Goal: Task Accomplishment & Management: Manage account settings

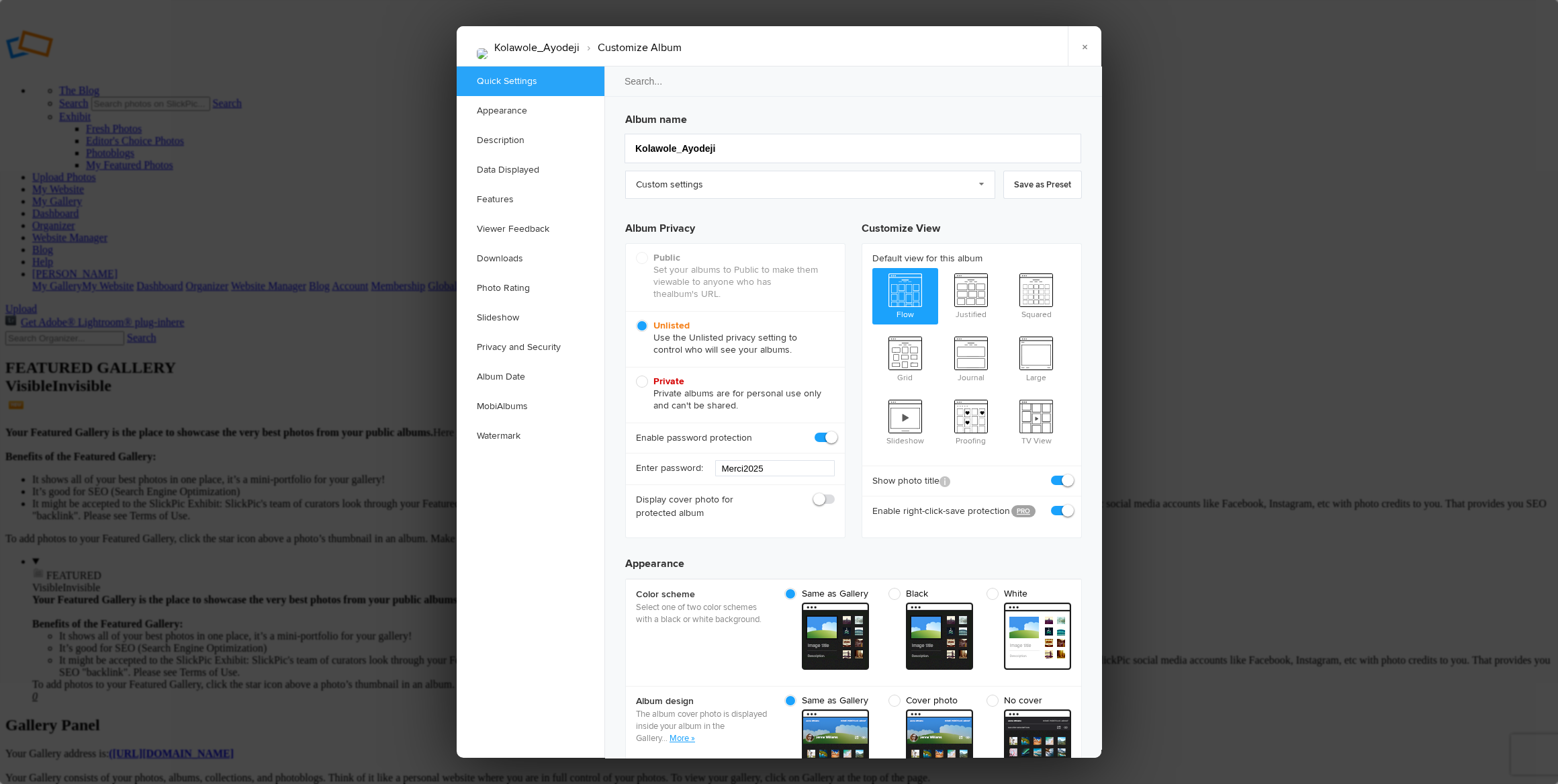
checkbox input "true"
click at [790, 184] on link "Custom settings" at bounding box center [810, 184] width 370 height 28
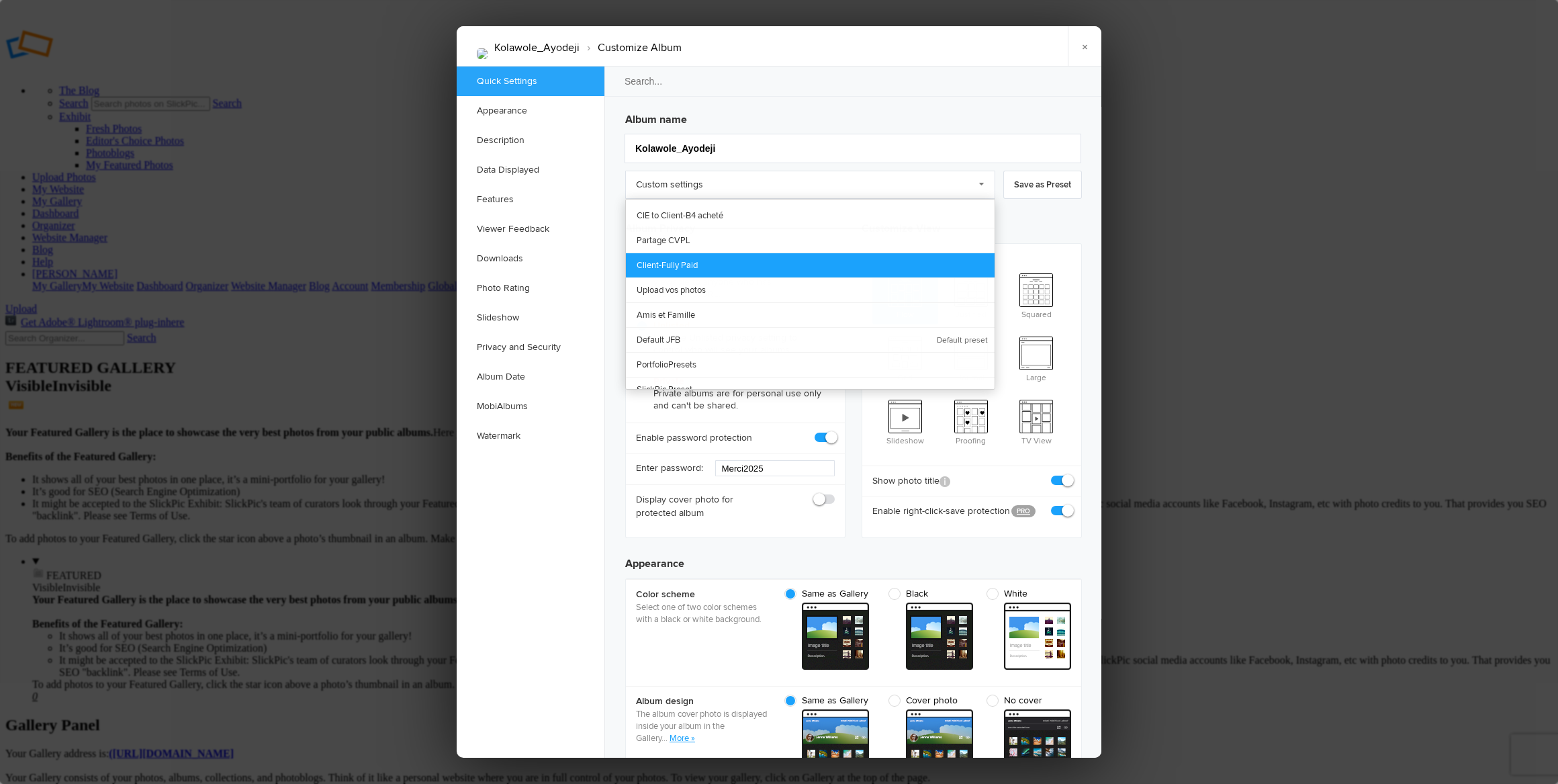
click at [741, 262] on link "Client-Fully Paid" at bounding box center [810, 265] width 369 height 25
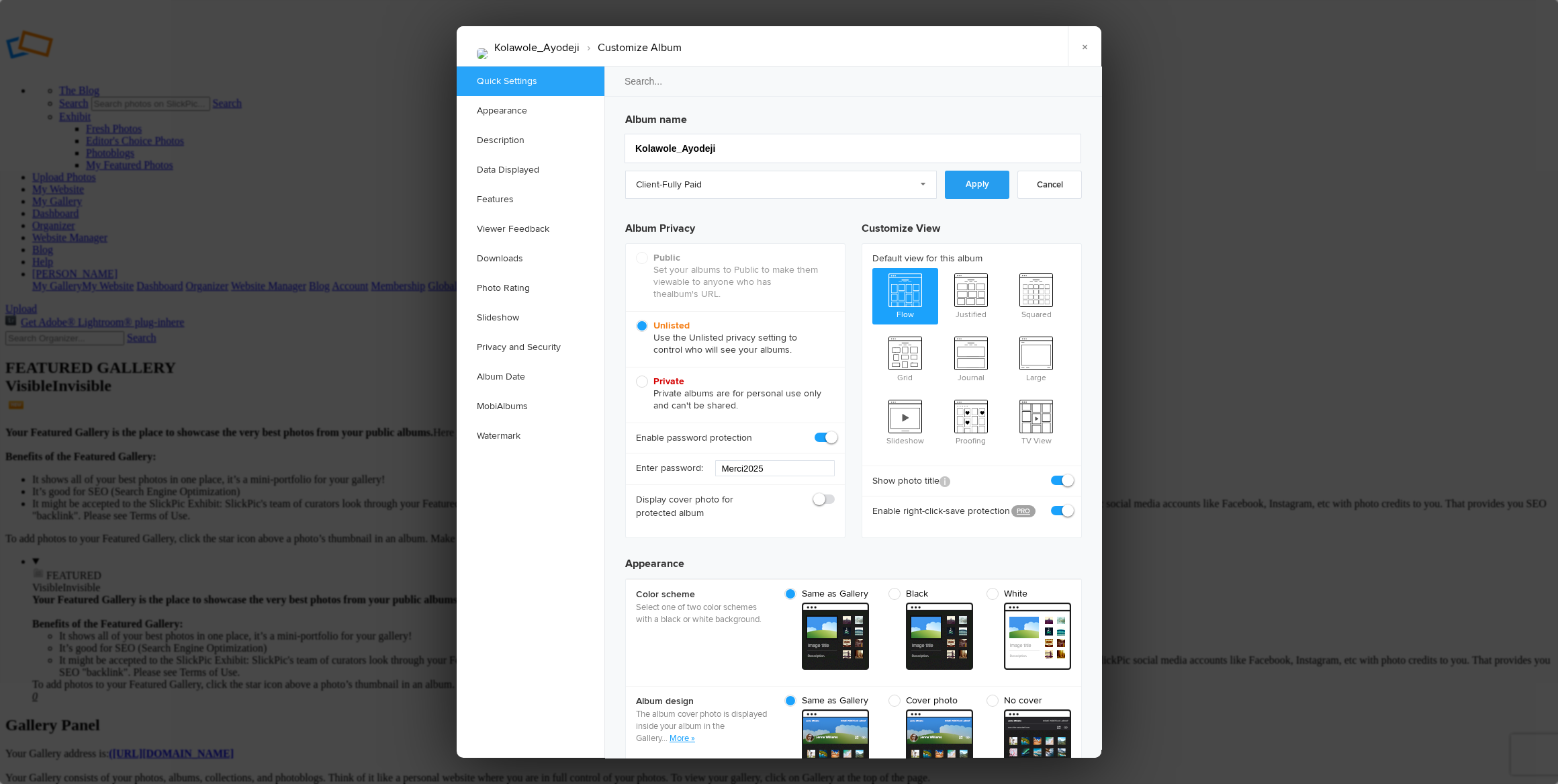
click at [975, 181] on link "Apply" at bounding box center [977, 184] width 64 height 28
checkbox input "false"
checkbox input "true"
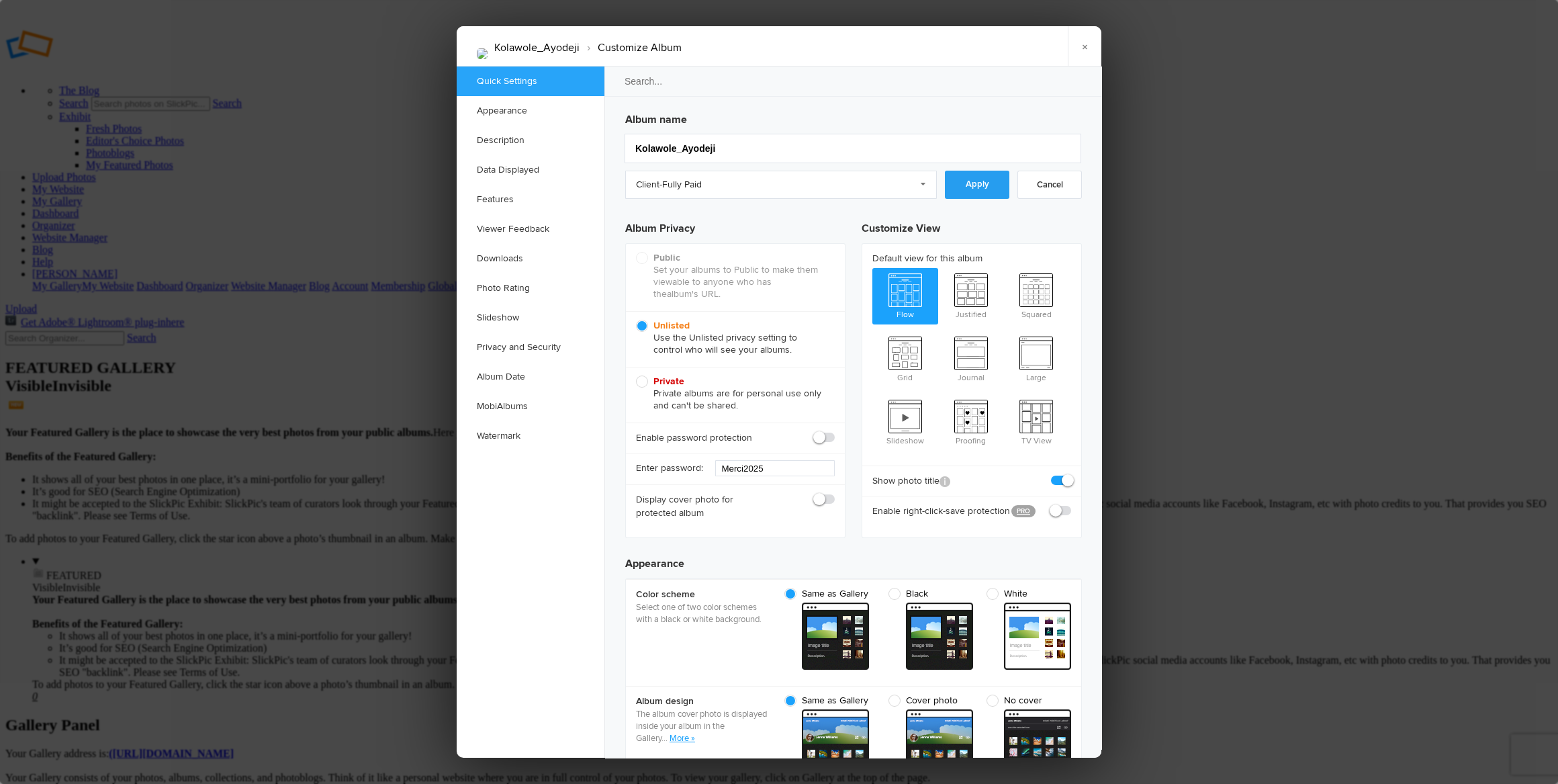
checkbox input "true"
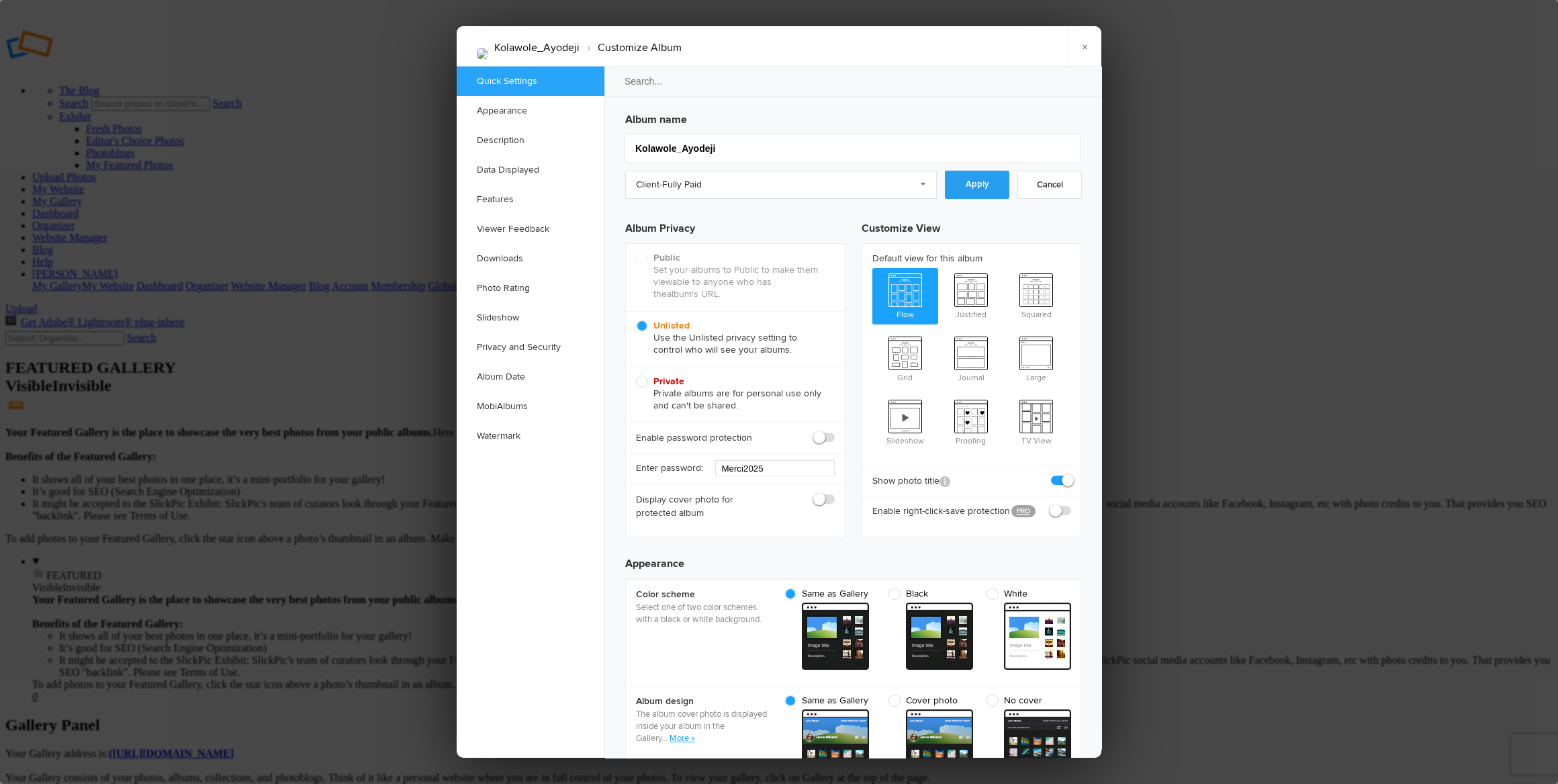
checkbox input "false"
checkbox input "true"
checkbox input "false"
checkbox input "true"
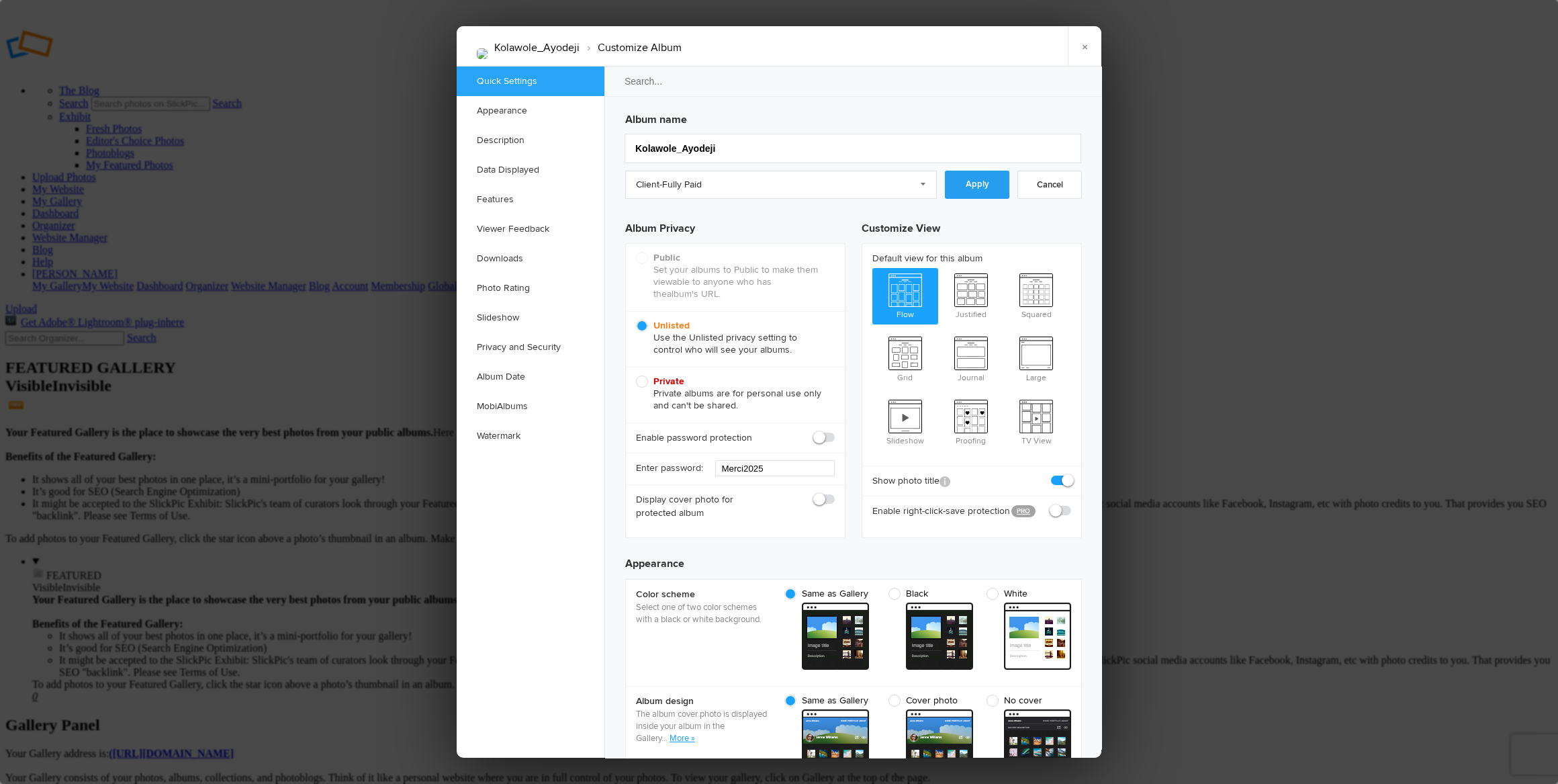
checkbox input "false"
radio input "true"
checkbox input "true"
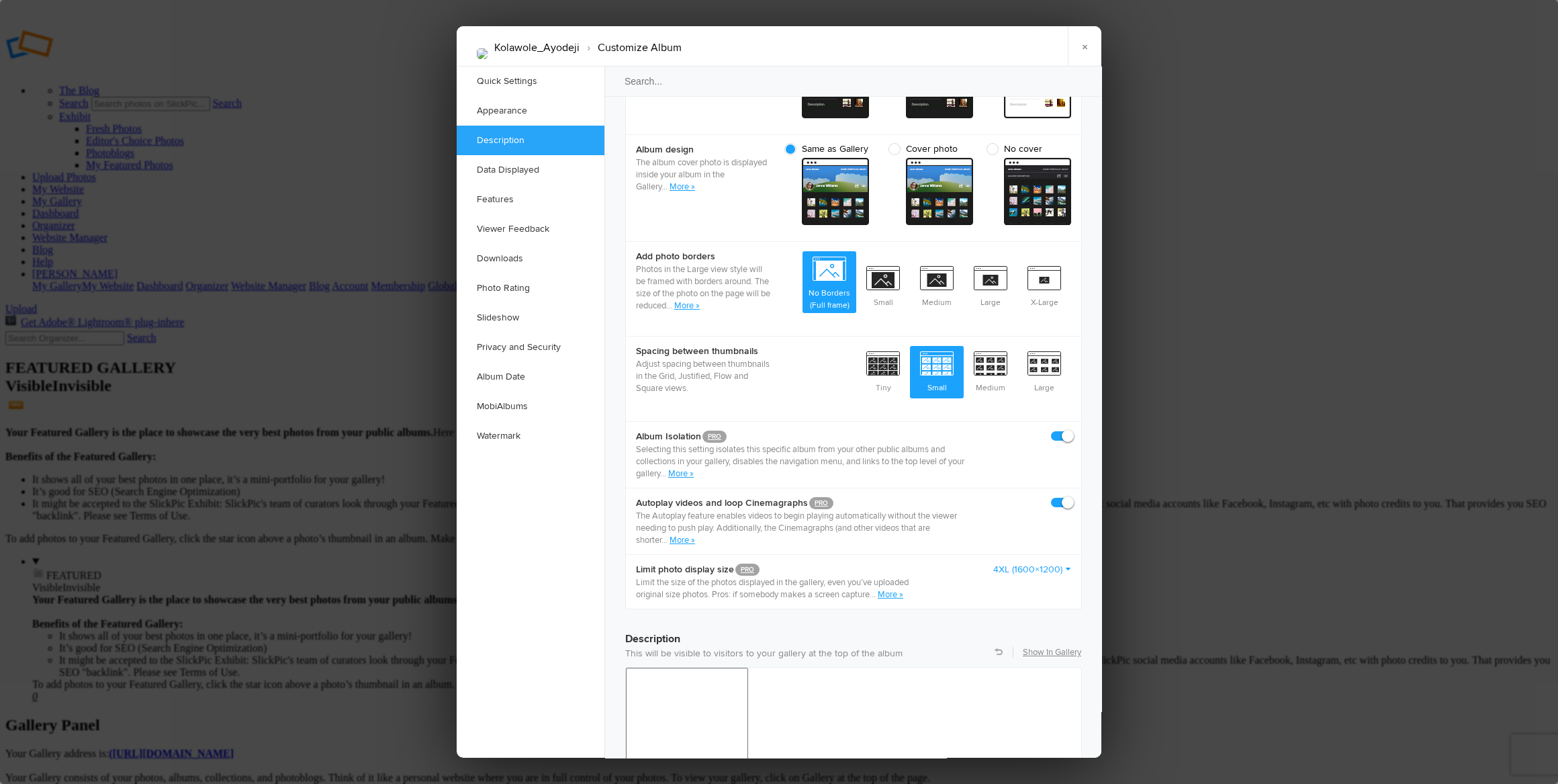
scroll to position [610, 0]
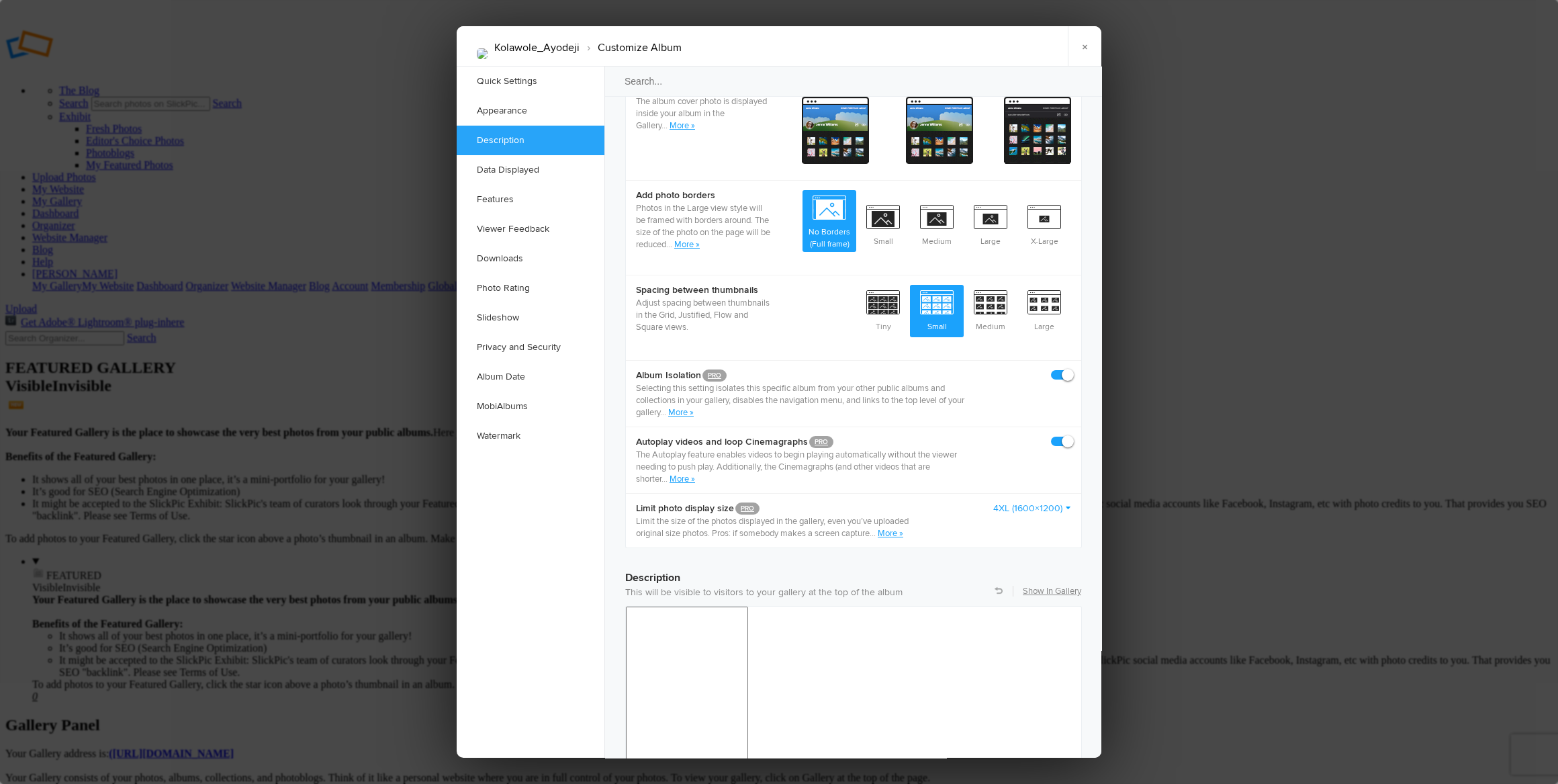
drag, startPoint x: 1058, startPoint y: 343, endPoint x: 1058, endPoint y: 355, distance: 12.0
click at [1071, 369] on span at bounding box center [1071, 369] width 0 height 0
click at [1071, 368] on input "checkbox" at bounding box center [1071, 368] width 1 height 1
checkbox input "false"
click at [1071, 435] on span at bounding box center [1071, 435] width 0 height 0
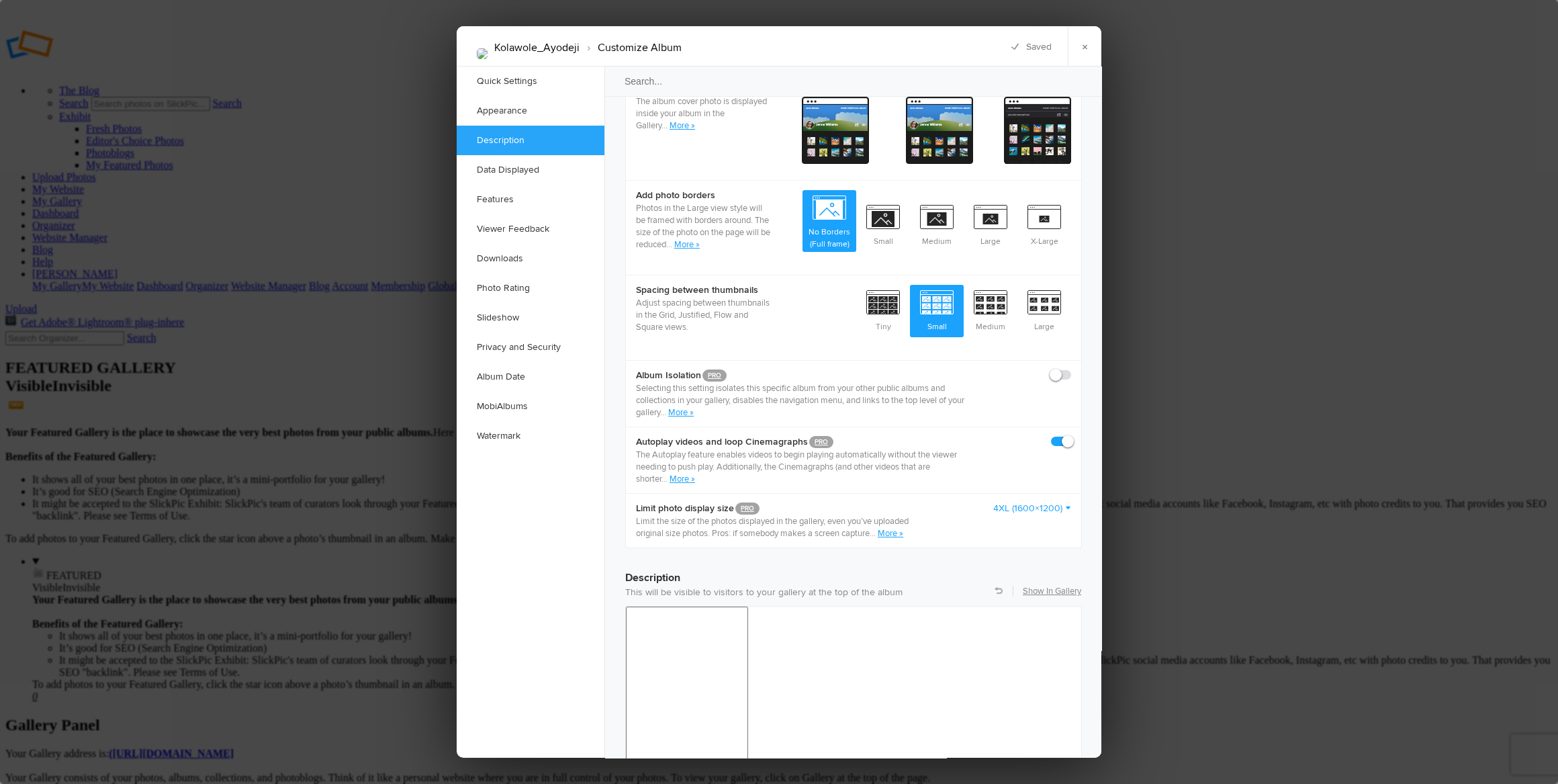
click at [1071, 435] on input "checkbox" at bounding box center [1071, 435] width 1 height 1
checkbox input "false"
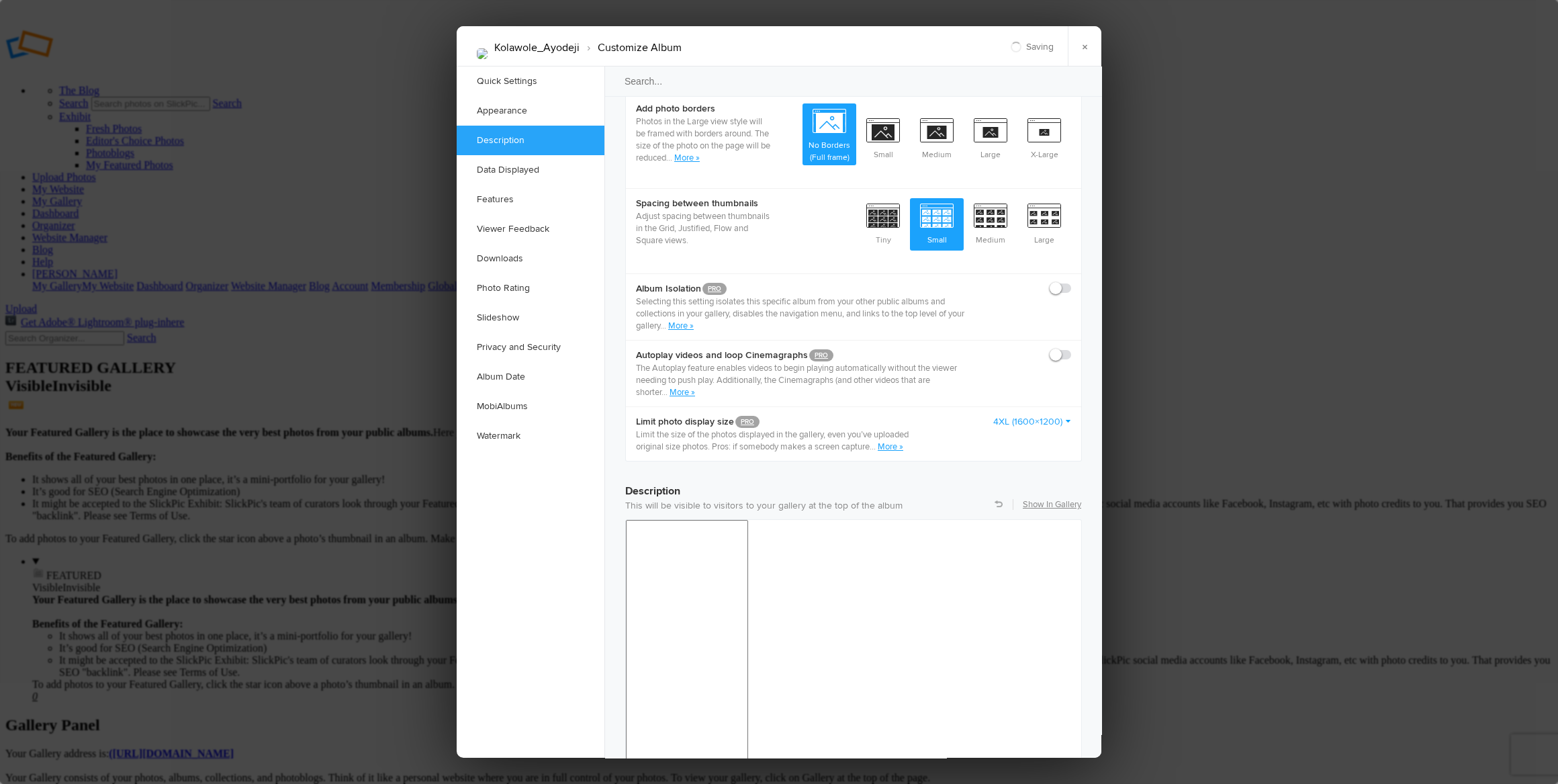
scroll to position [732, 0]
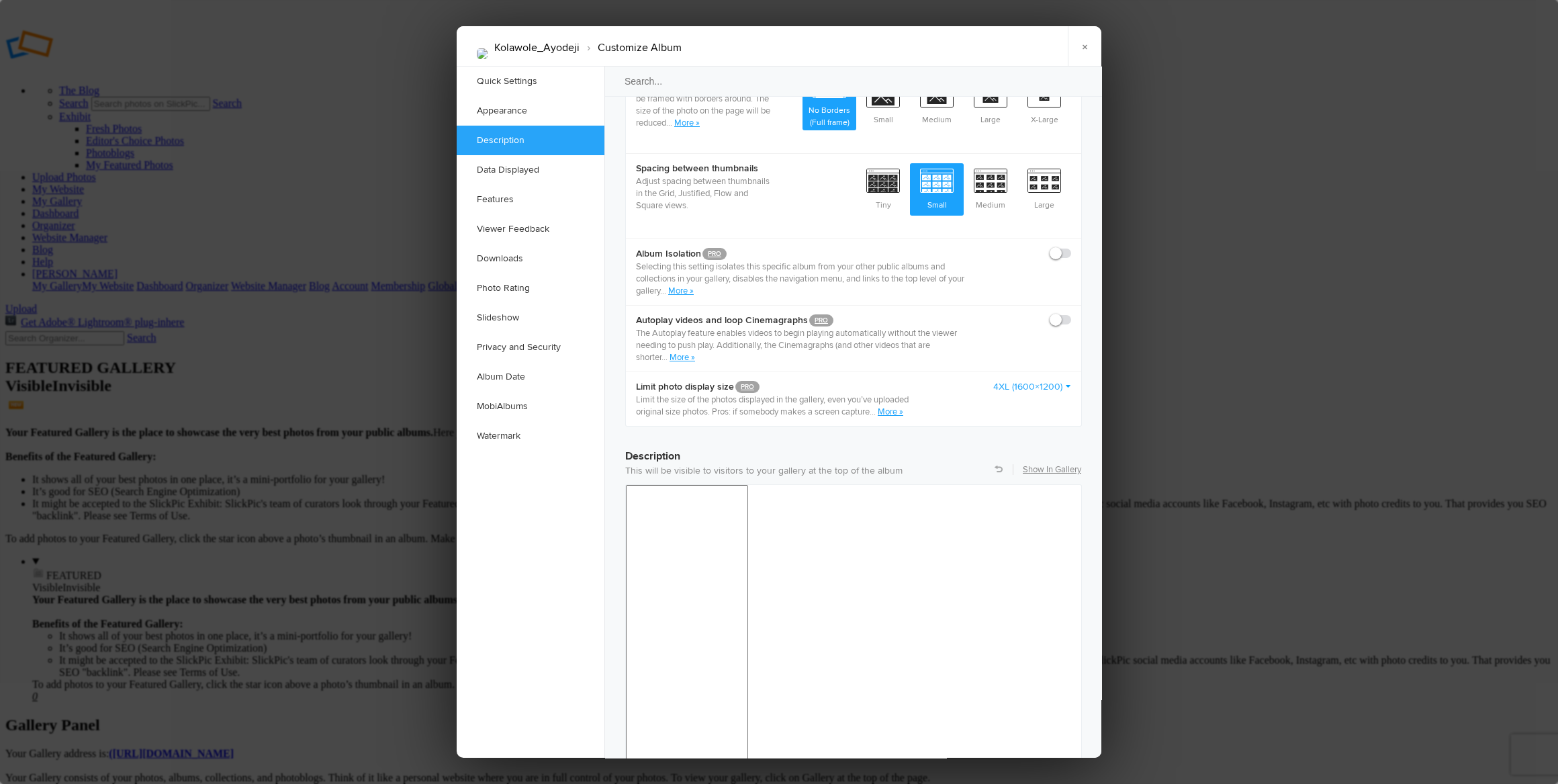
click at [898, 406] on link "More »" at bounding box center [890, 412] width 26 height 11
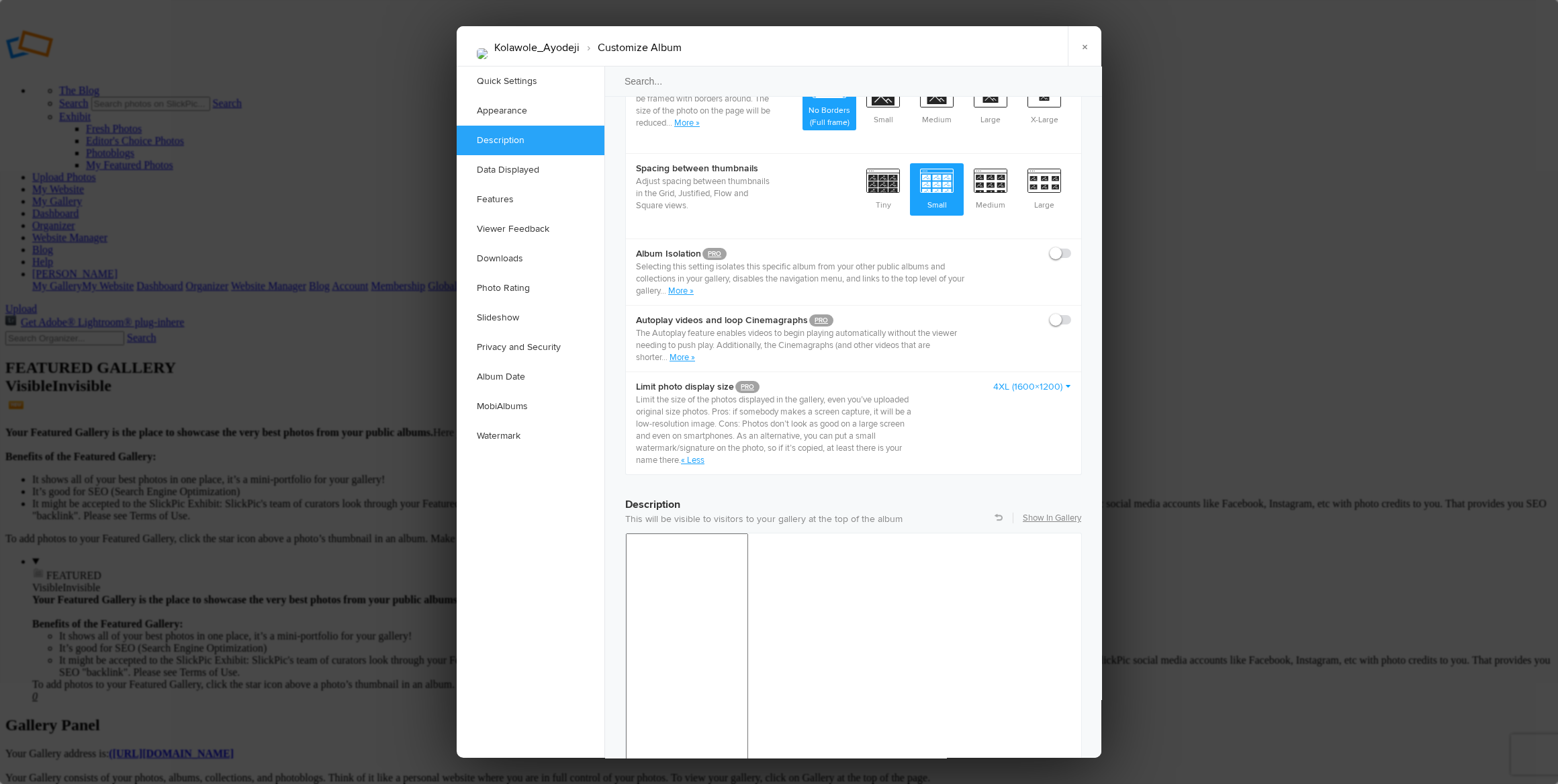
click at [1024, 380] on link "4XL (1600×1200)" at bounding box center [1032, 386] width 78 height 13
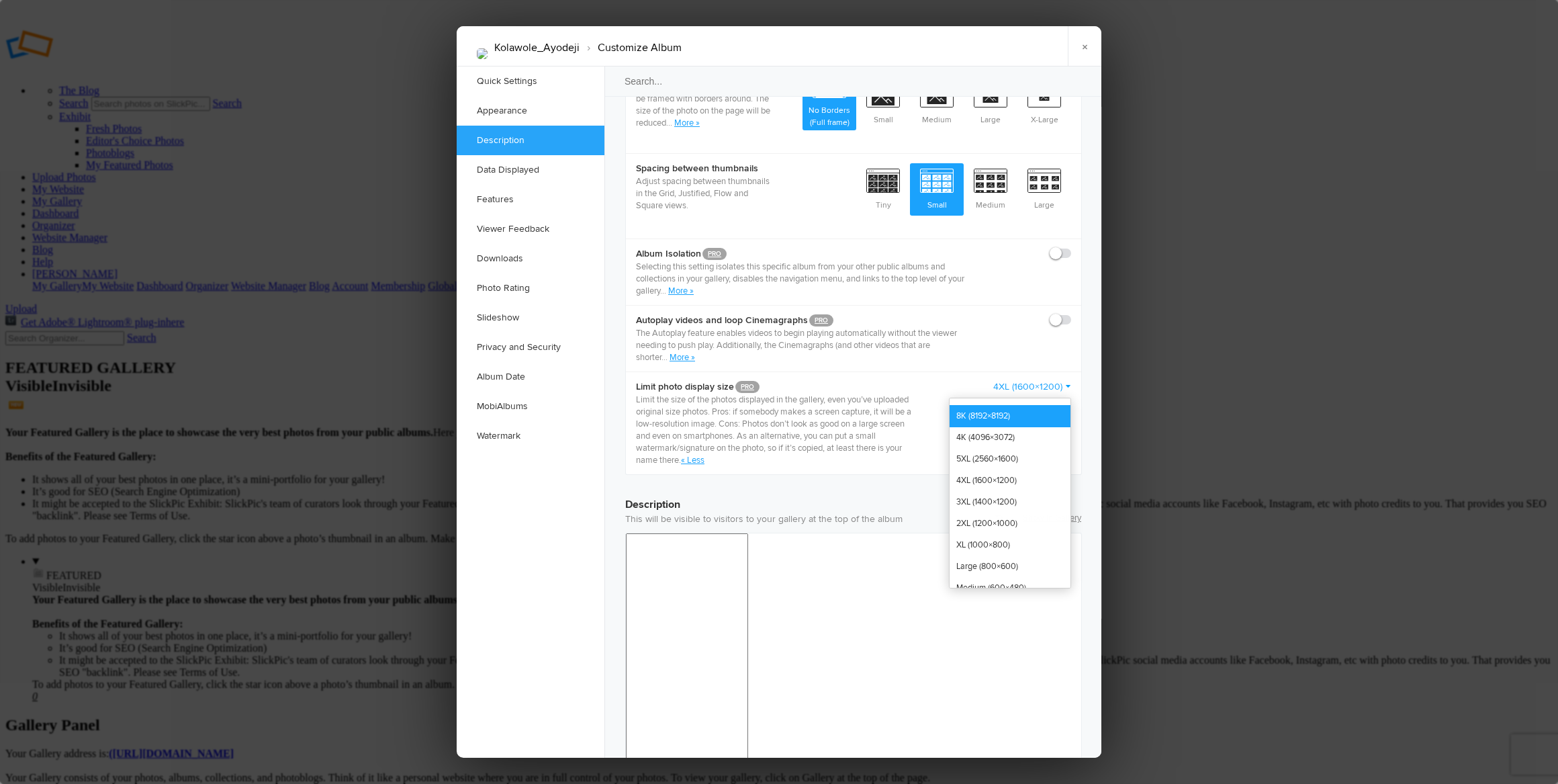
click at [1016, 405] on link "8K (8192×8192)" at bounding box center [1010, 415] width 121 height 21
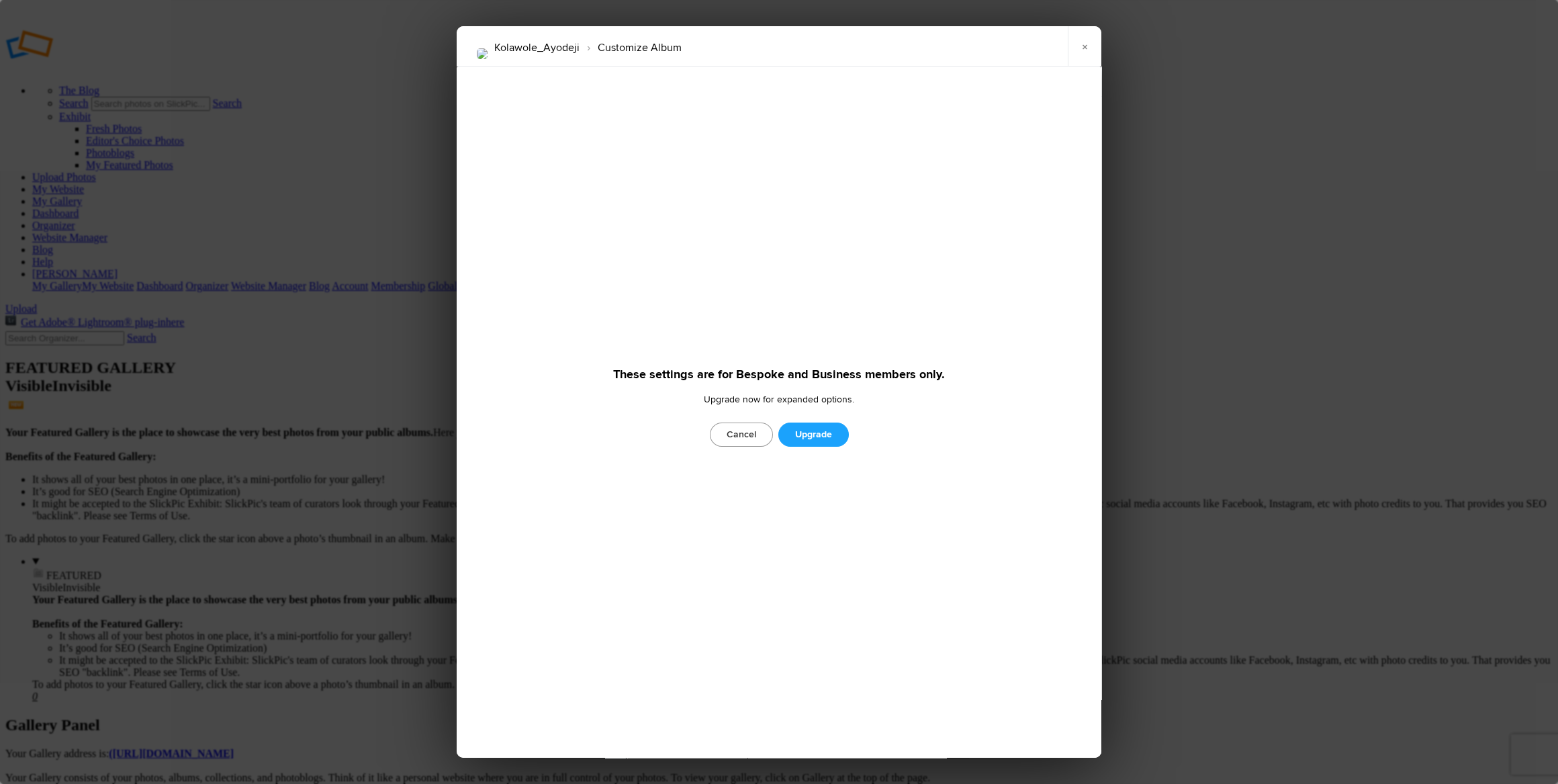
click at [749, 431] on link "Cancel" at bounding box center [741, 434] width 63 height 24
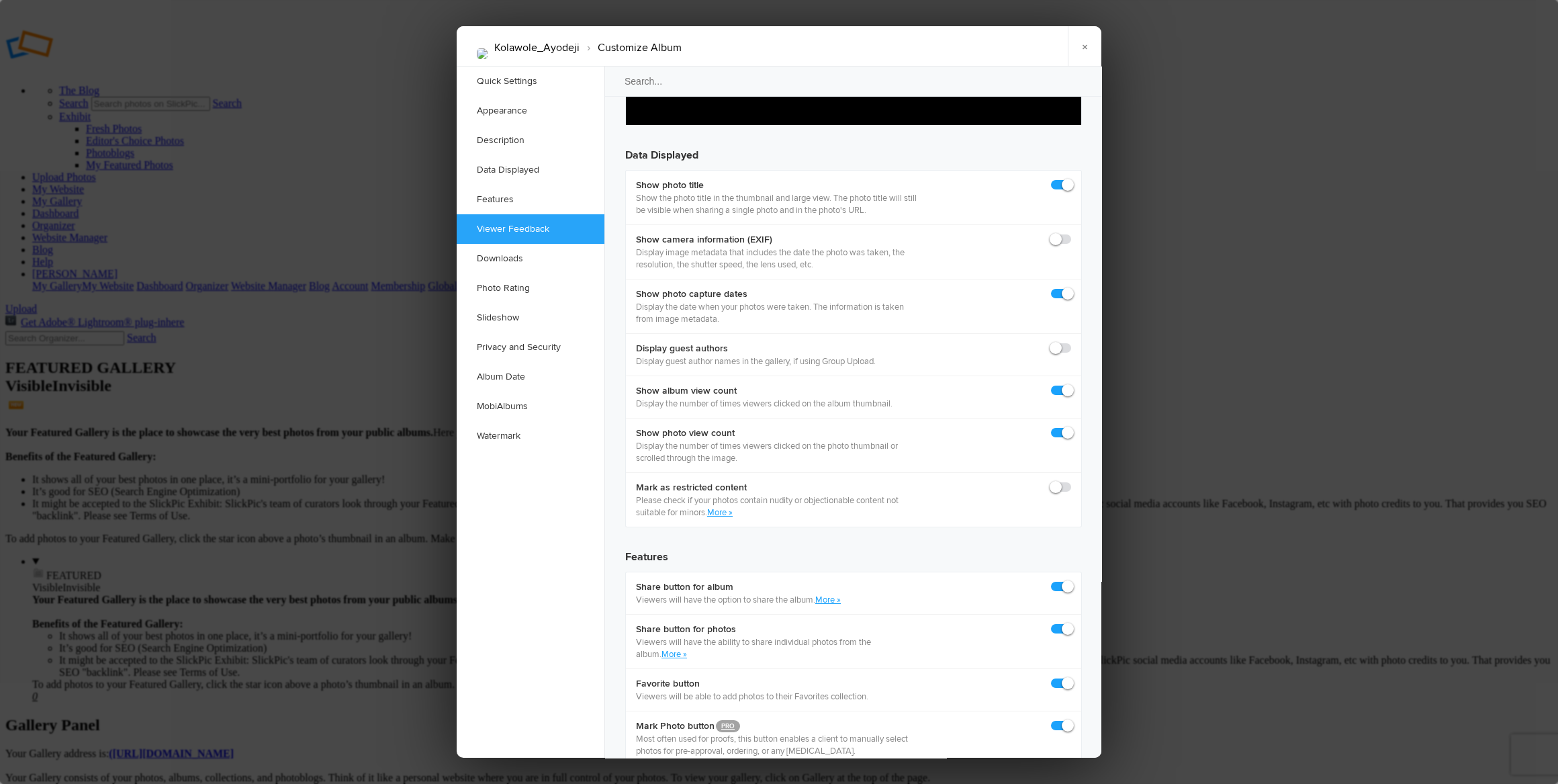
scroll to position [1892, 0]
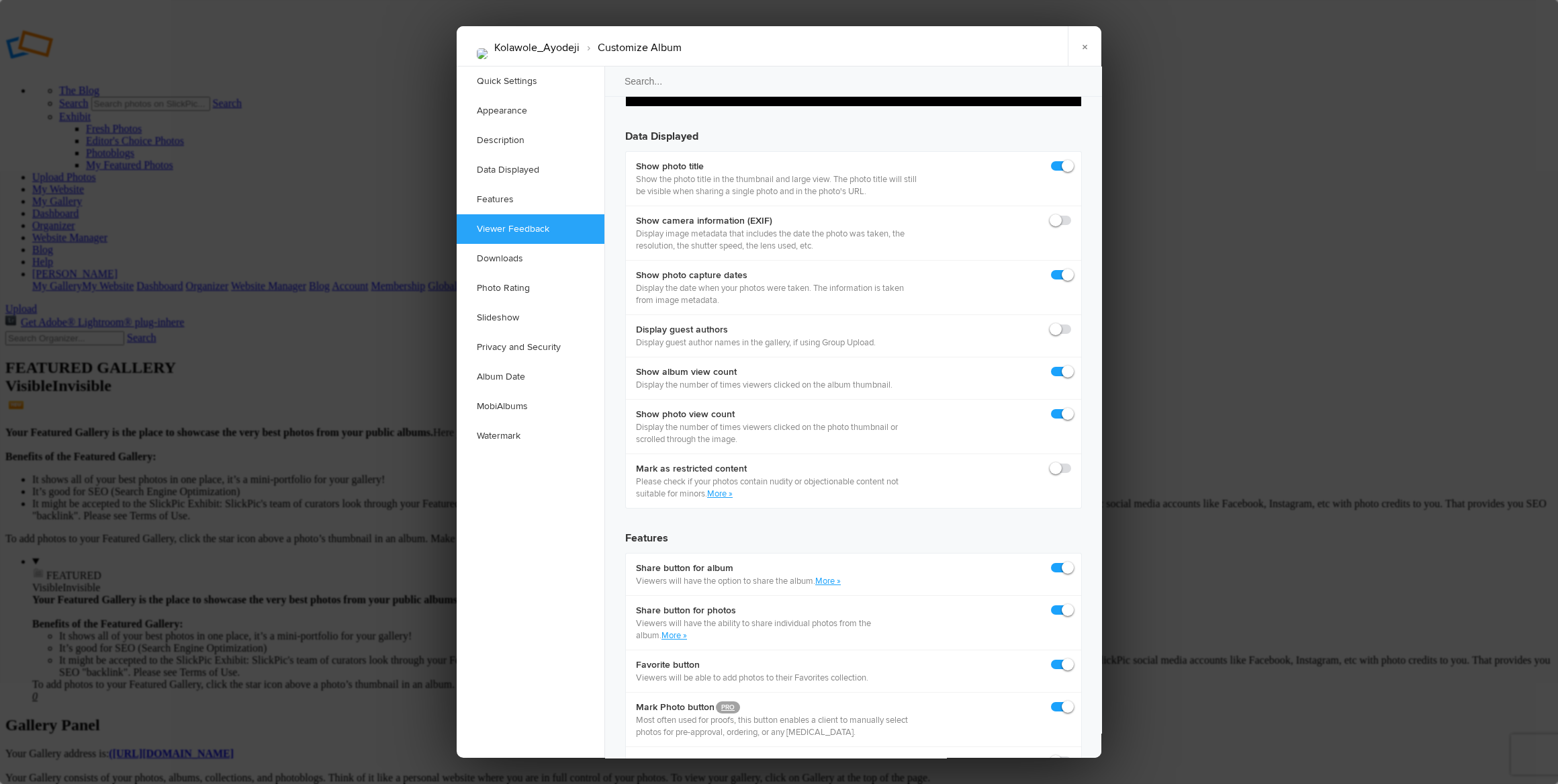
checkbox input "true"
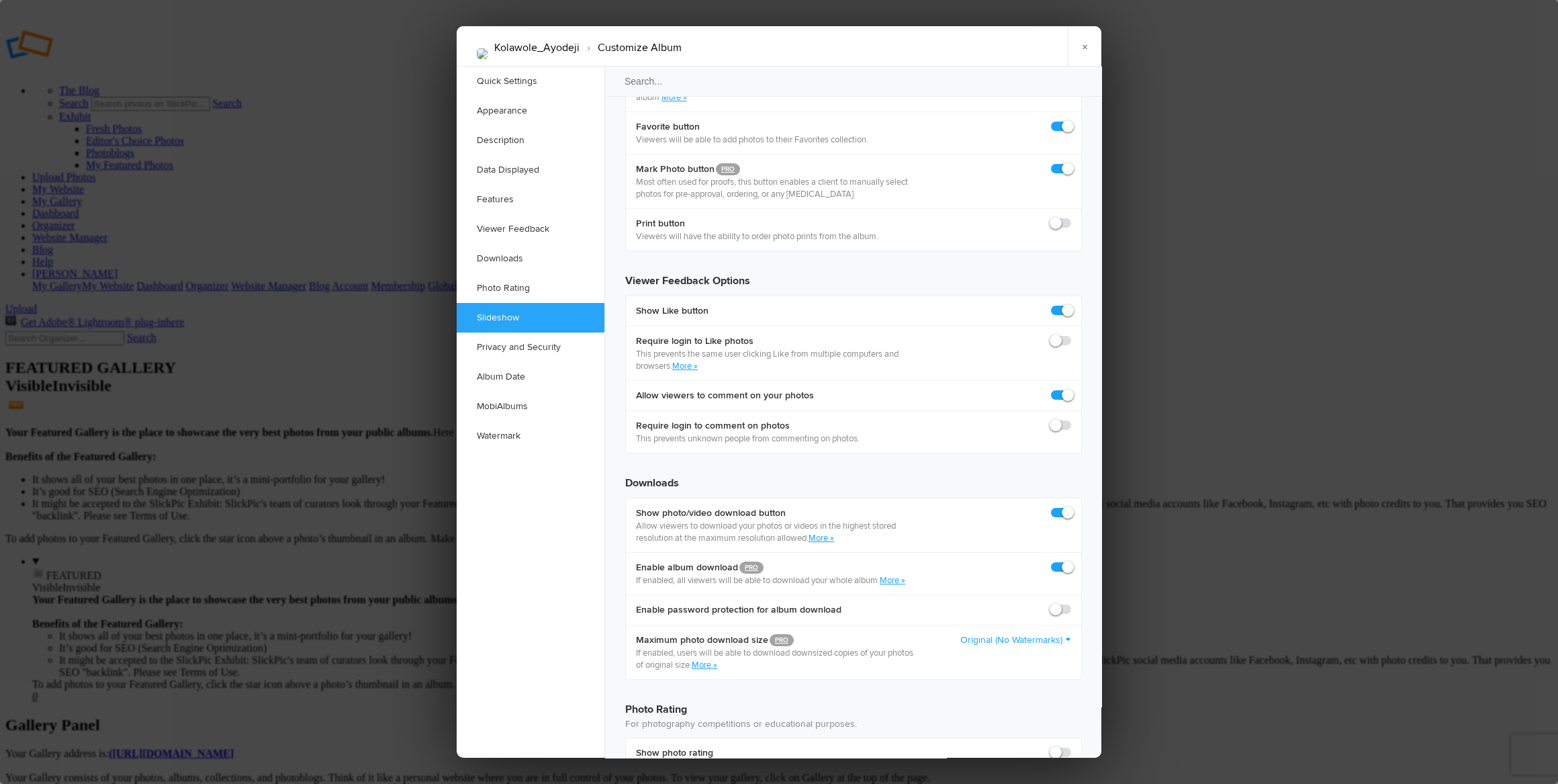
scroll to position [2442, 0]
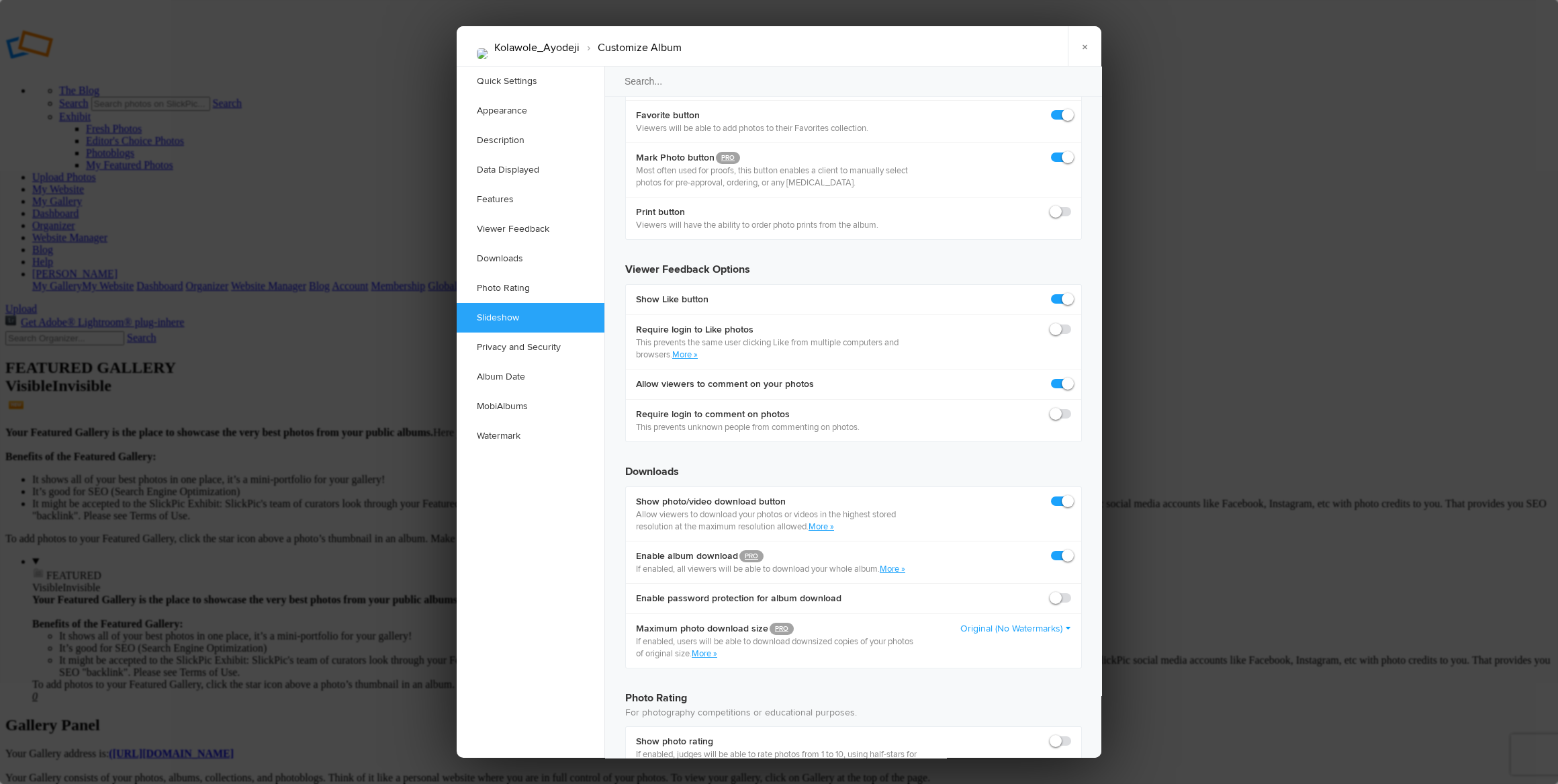
checkbox input "false"
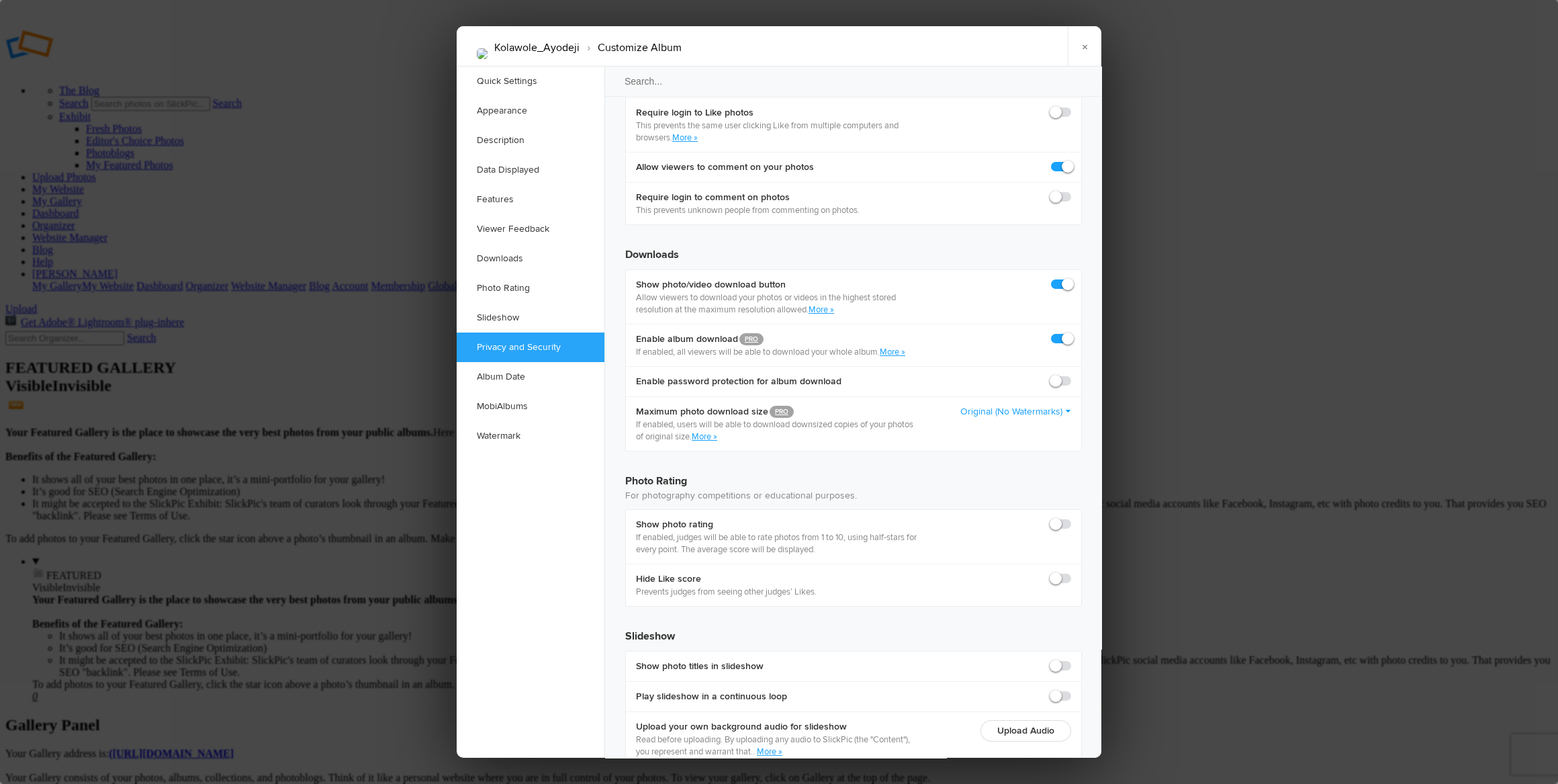
scroll to position [2685, 0]
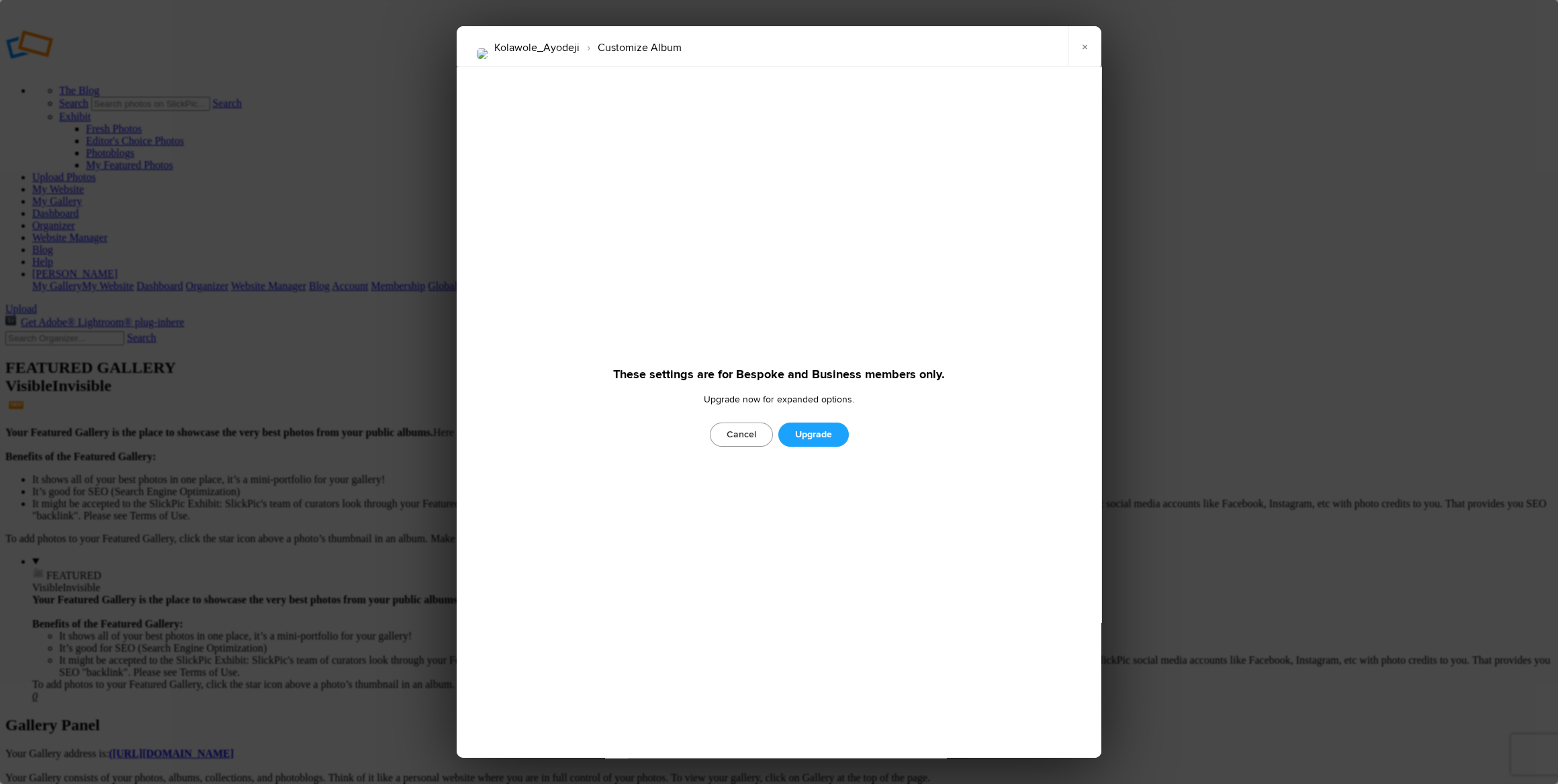
click at [746, 428] on link "Cancel" at bounding box center [741, 434] width 63 height 24
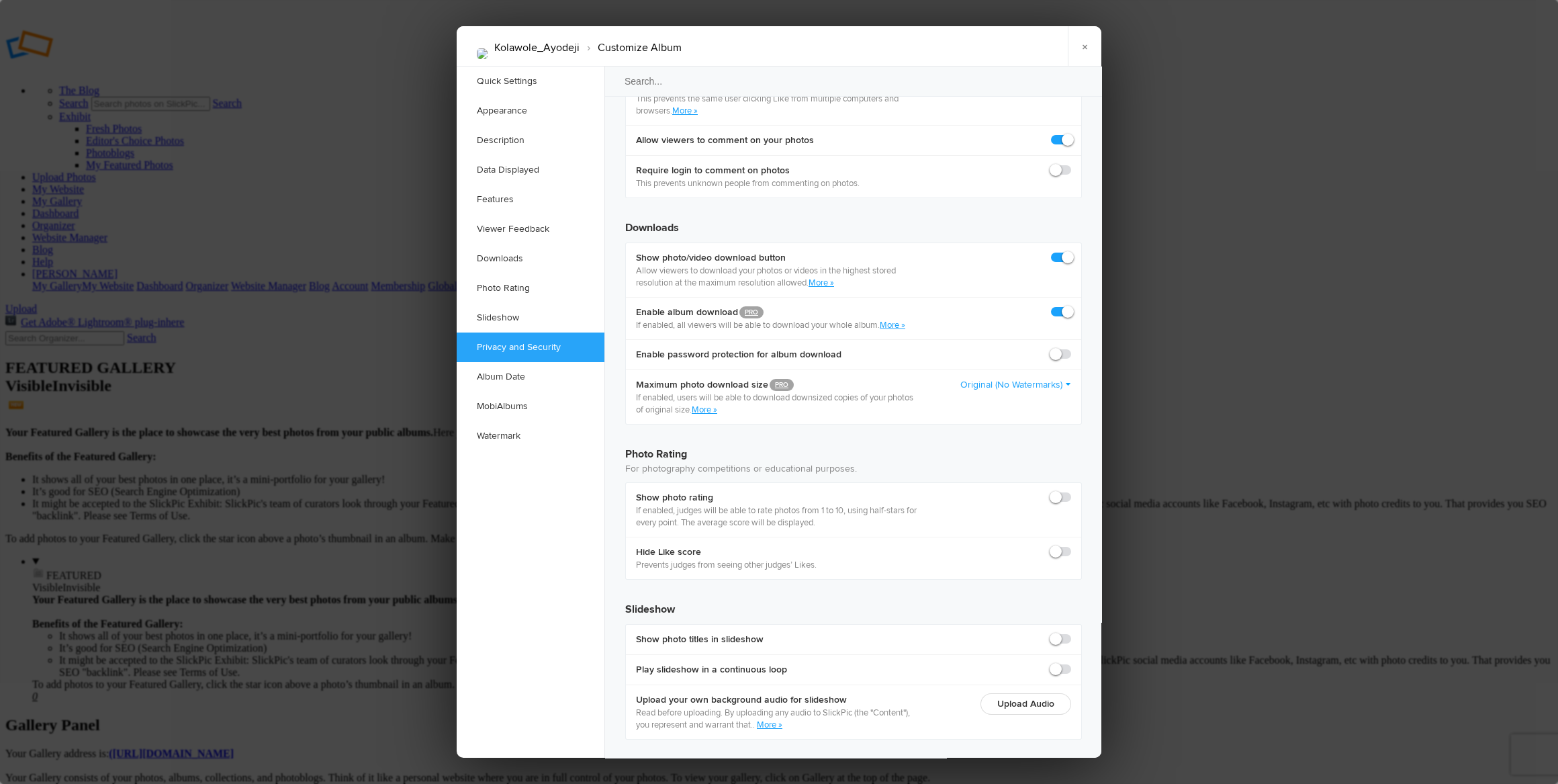
radio input "true"
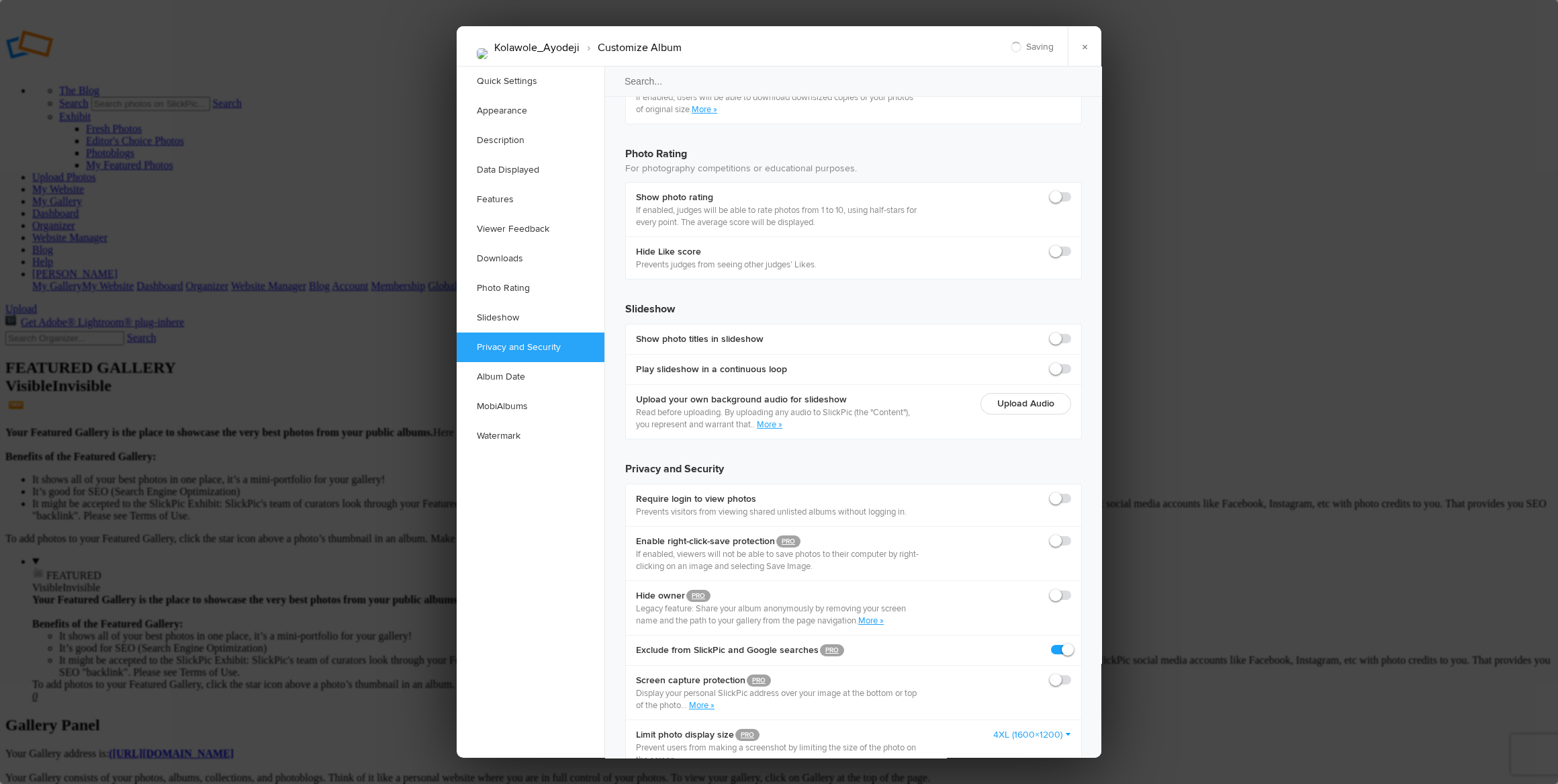
scroll to position [2991, 0]
checkbox input "false"
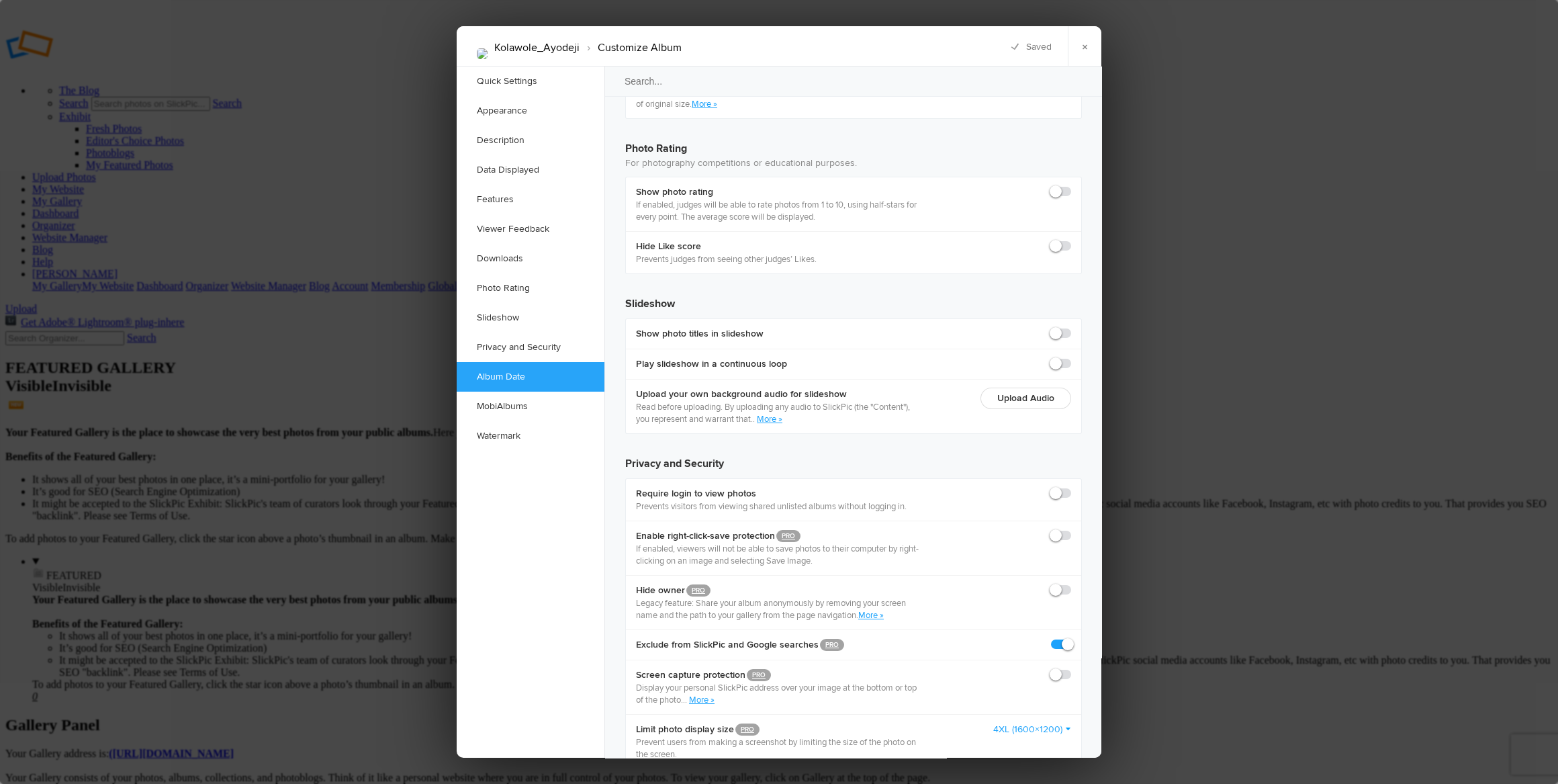
scroll to position [2799, 0]
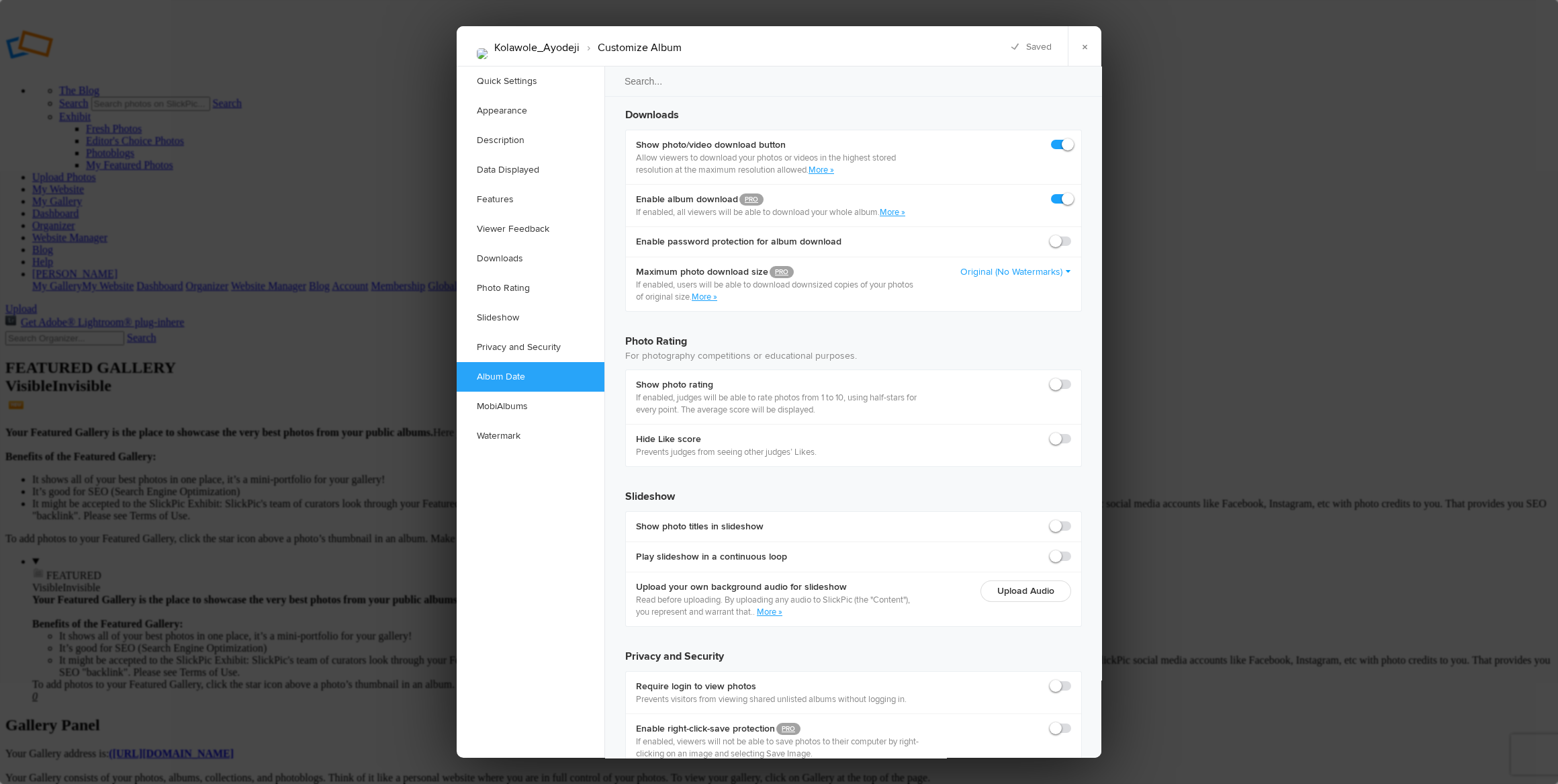
checkbox input "false"
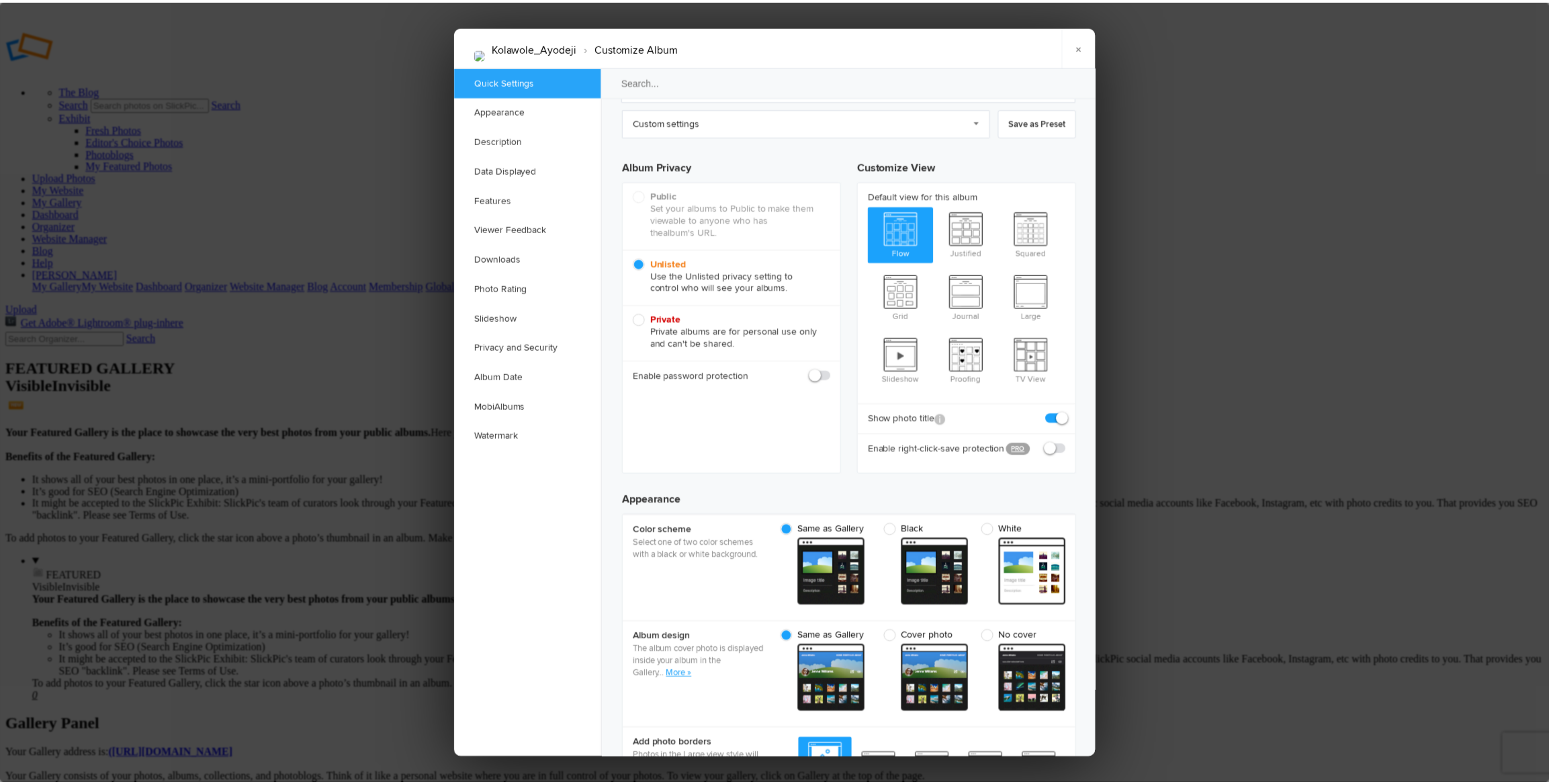
scroll to position [0, 0]
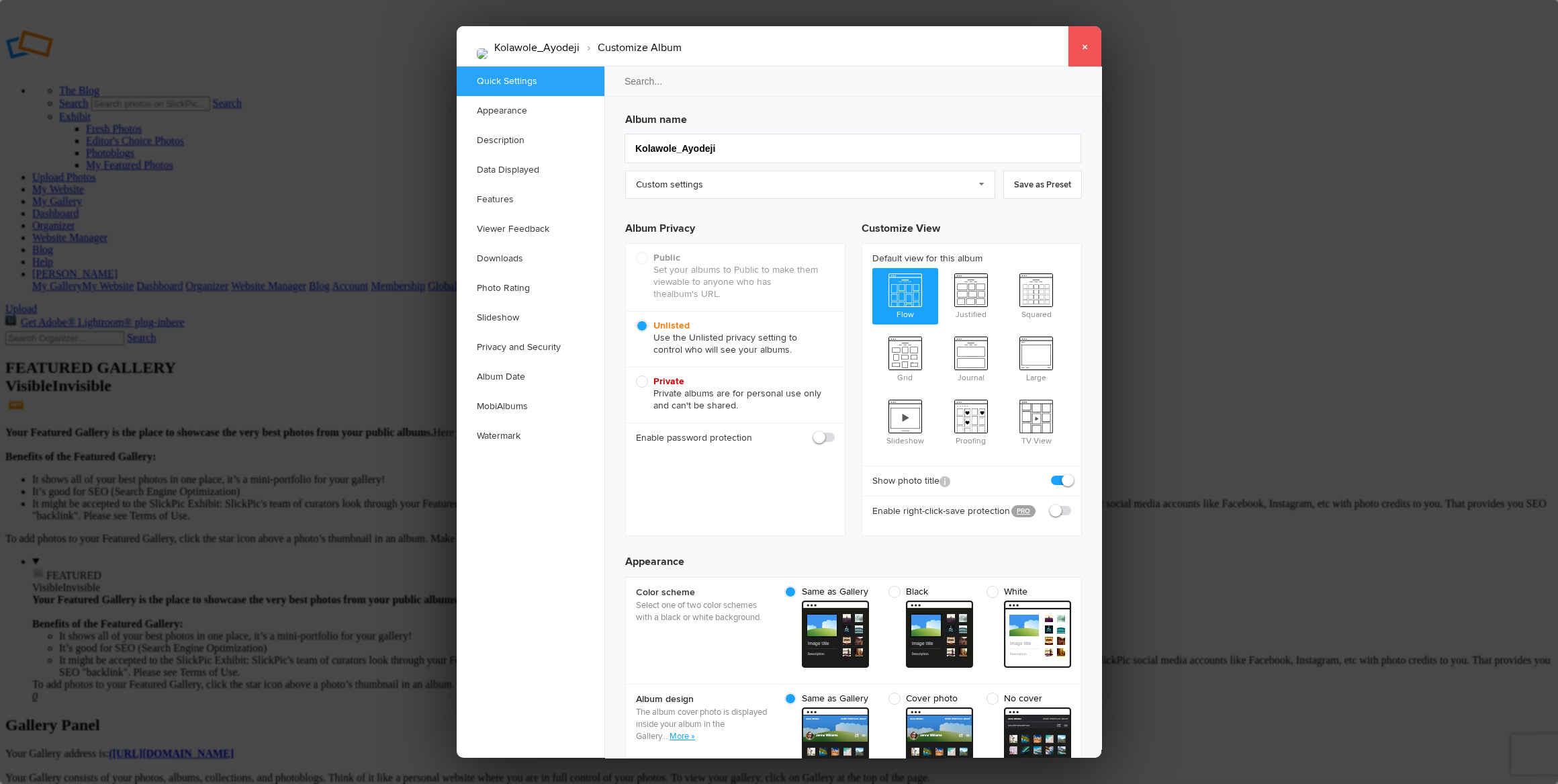
click at [1084, 48] on link "×" at bounding box center [1084, 46] width 34 height 40
